Goal: Information Seeking & Learning: Check status

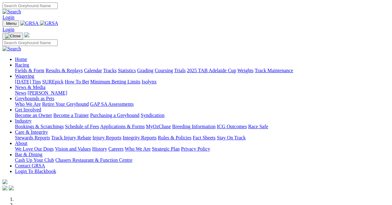
click at [78, 68] on link "Results & Replays" at bounding box center [63, 70] width 37 height 5
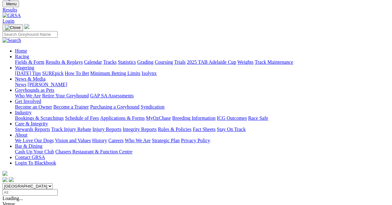
scroll to position [20, 0]
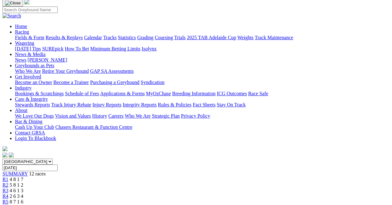
scroll to position [44, 0]
click at [8, 183] on span "R2" at bounding box center [5, 185] width 6 height 5
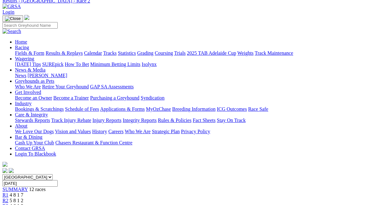
scroll to position [28, 0]
click at [8, 204] on span "R3" at bounding box center [5, 206] width 6 height 5
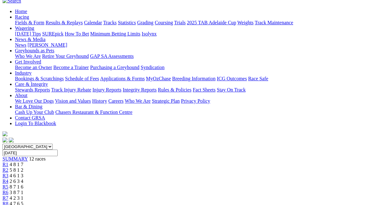
scroll to position [57, 0]
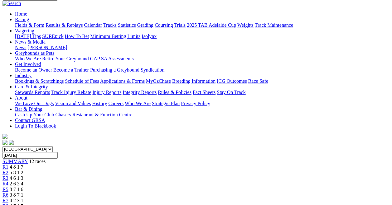
click at [8, 193] on span "R6" at bounding box center [5, 195] width 6 height 5
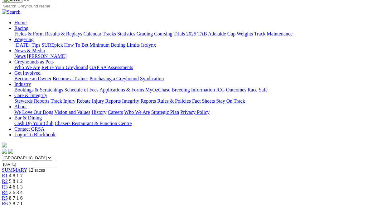
scroll to position [48, 1]
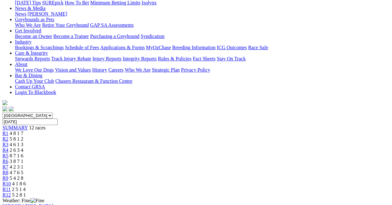
scroll to position [81, 0]
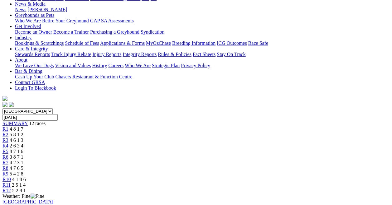
scroll to position [74, 0]
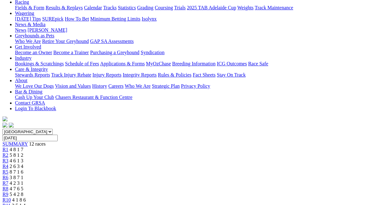
click at [8, 186] on span "R8" at bounding box center [5, 188] width 6 height 5
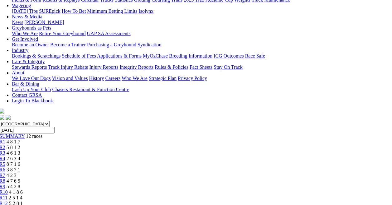
scroll to position [83, 3]
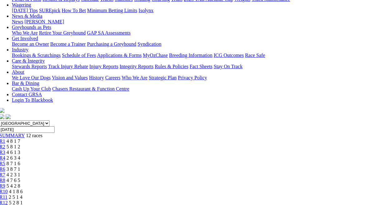
click at [8, 189] on span "R10" at bounding box center [3, 191] width 8 height 5
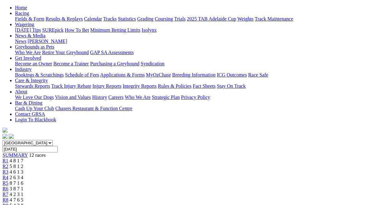
scroll to position [61, 0]
